Goal: Information Seeking & Learning: Learn about a topic

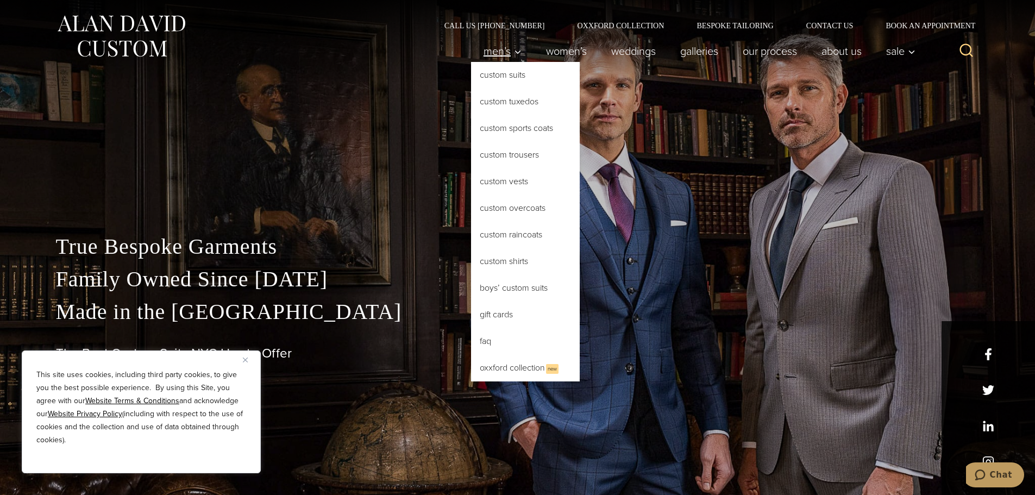
click at [500, 57] on span "Men’s" at bounding box center [503, 51] width 38 height 11
click at [498, 73] on link "Custom Suits" at bounding box center [525, 75] width 109 height 26
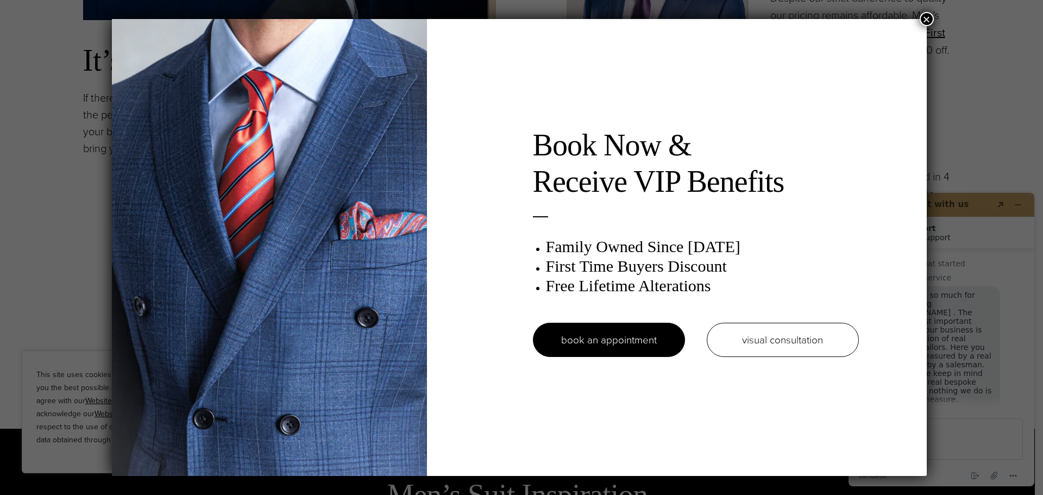
click at [931, 19] on button "×" at bounding box center [927, 19] width 14 height 14
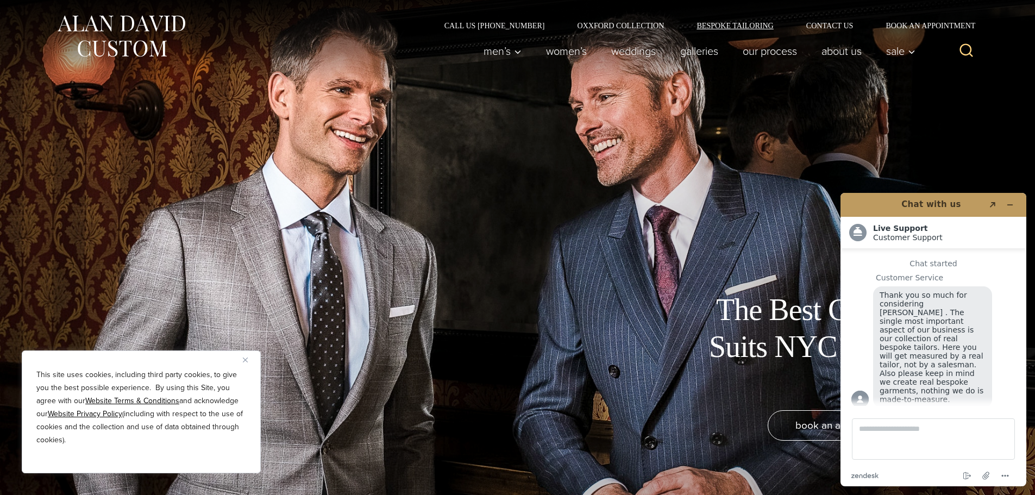
click at [728, 24] on link "Bespoke Tailoring" at bounding box center [734, 26] width 109 height 8
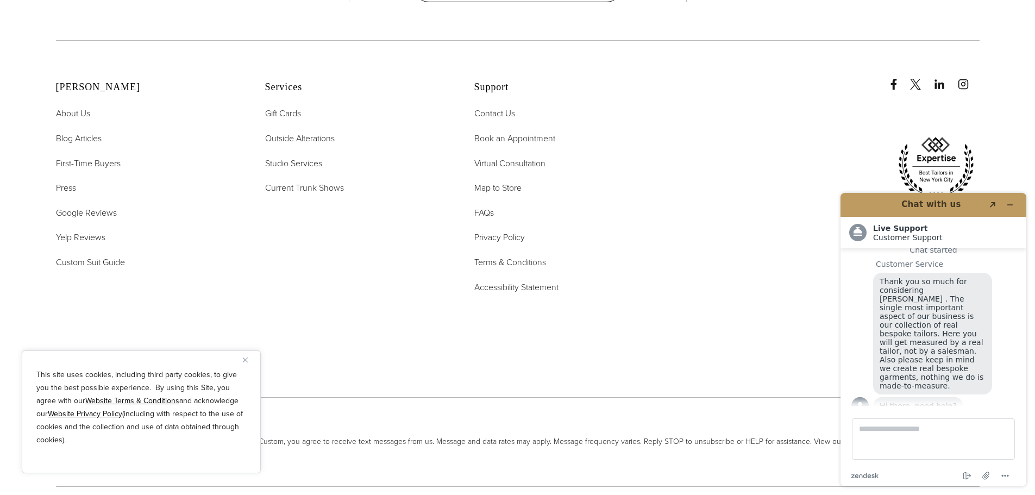
scroll to position [5158, 0]
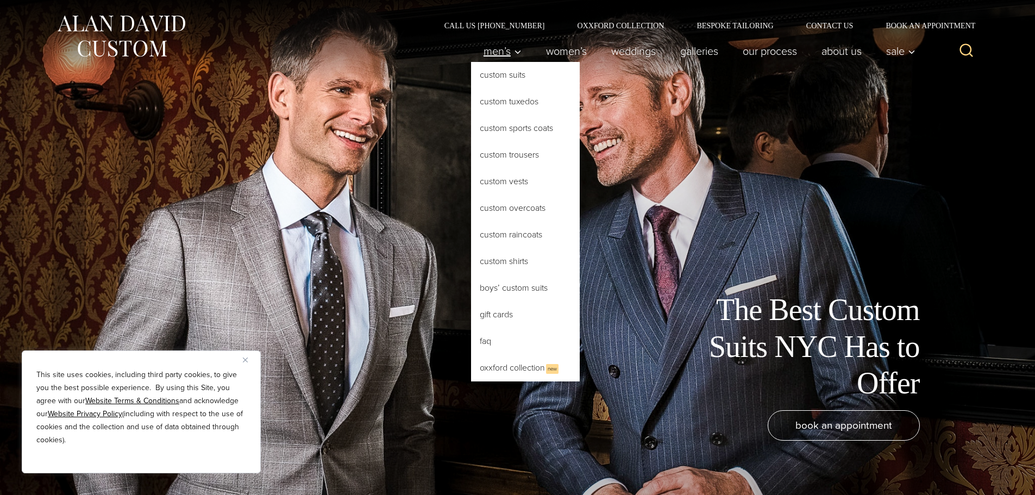
scroll to position [14, 0]
